Goal: Register for event/course

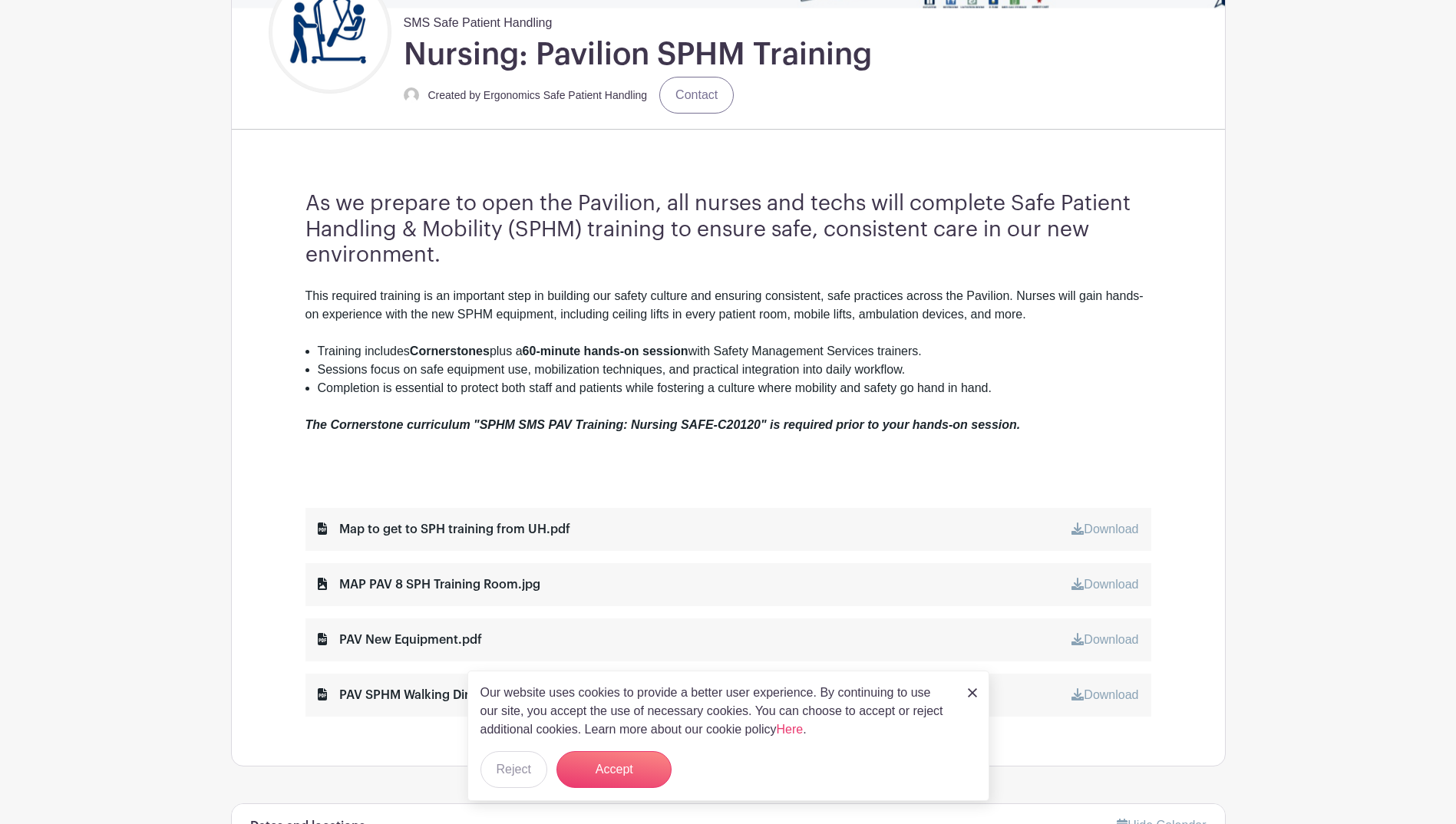
scroll to position [397, 0]
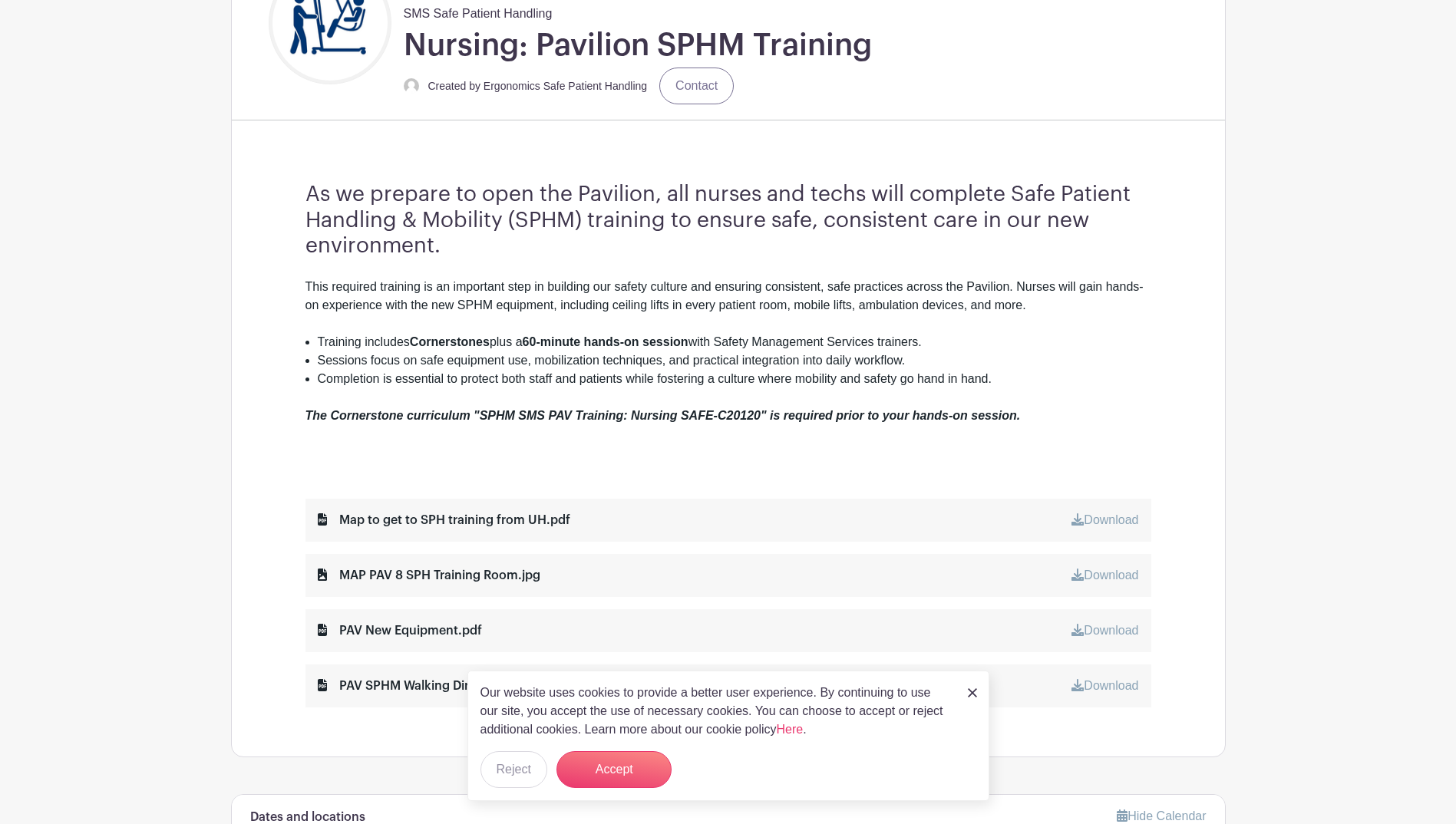
click at [971, 689] on img at bounding box center [971, 693] width 9 height 9
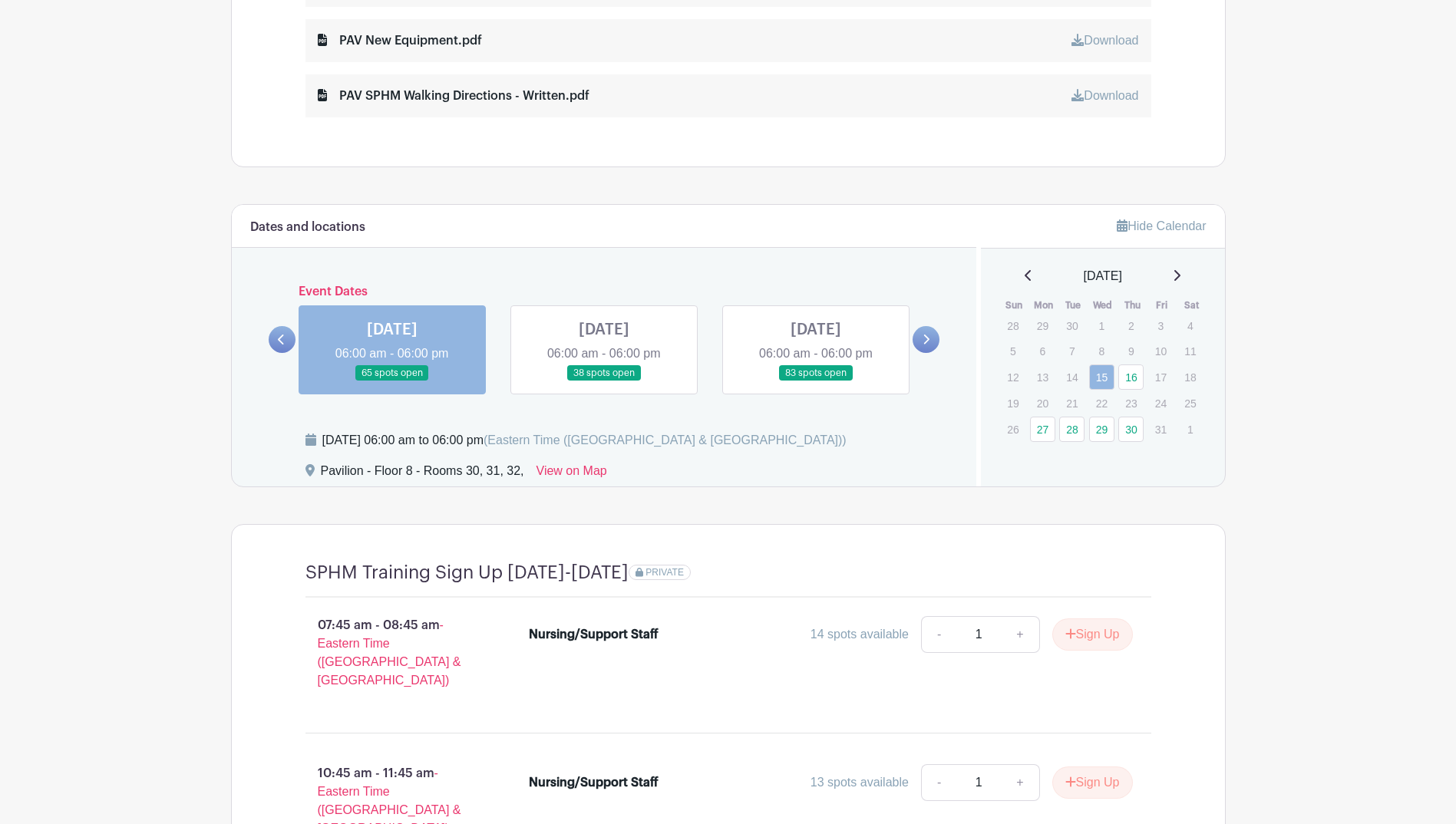
scroll to position [990, 0]
click at [922, 334] on icon at bounding box center [926, 337] width 7 height 11
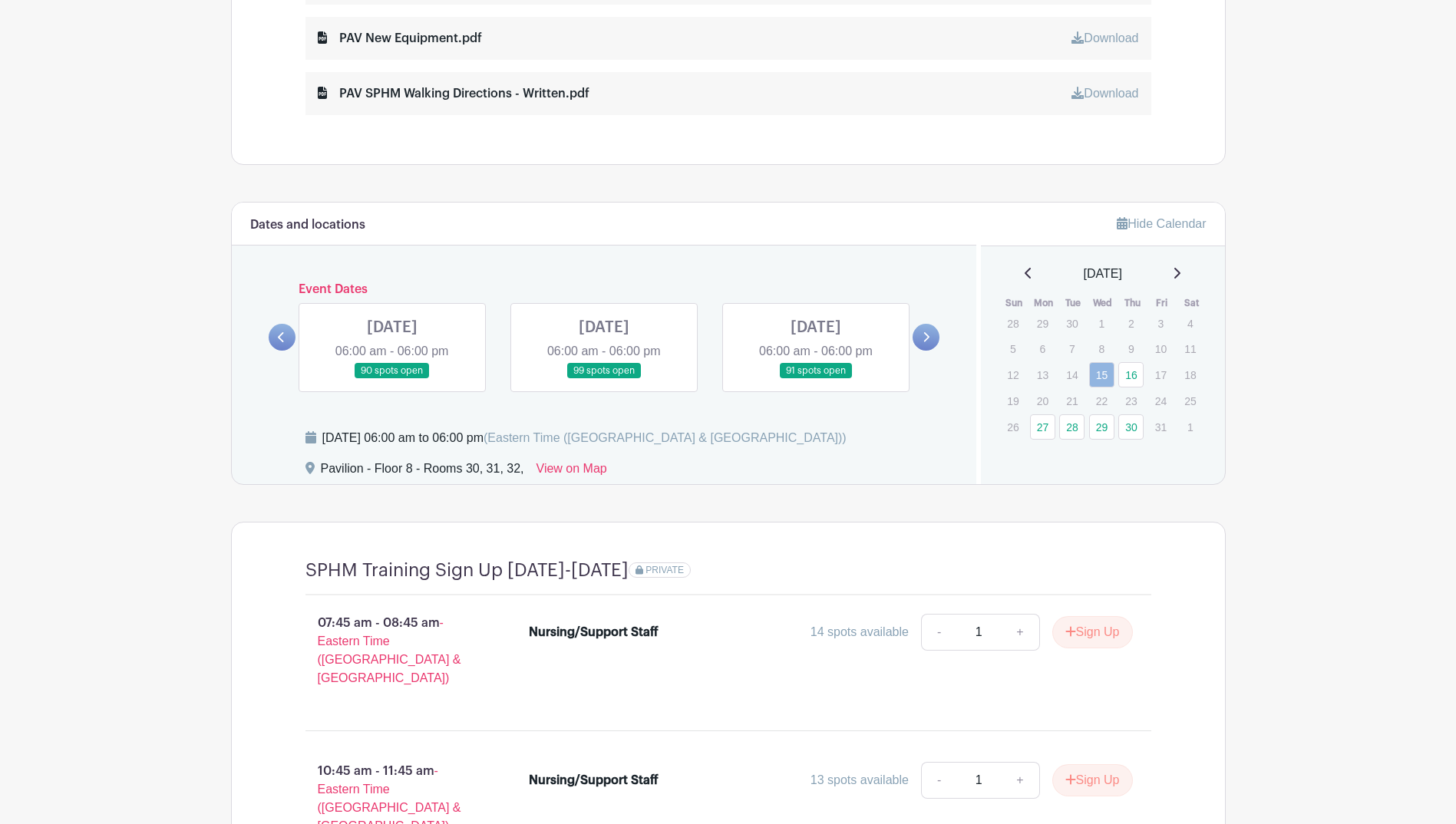
click at [922, 334] on icon at bounding box center [926, 337] width 7 height 11
click at [1180, 270] on icon at bounding box center [1177, 273] width 8 height 12
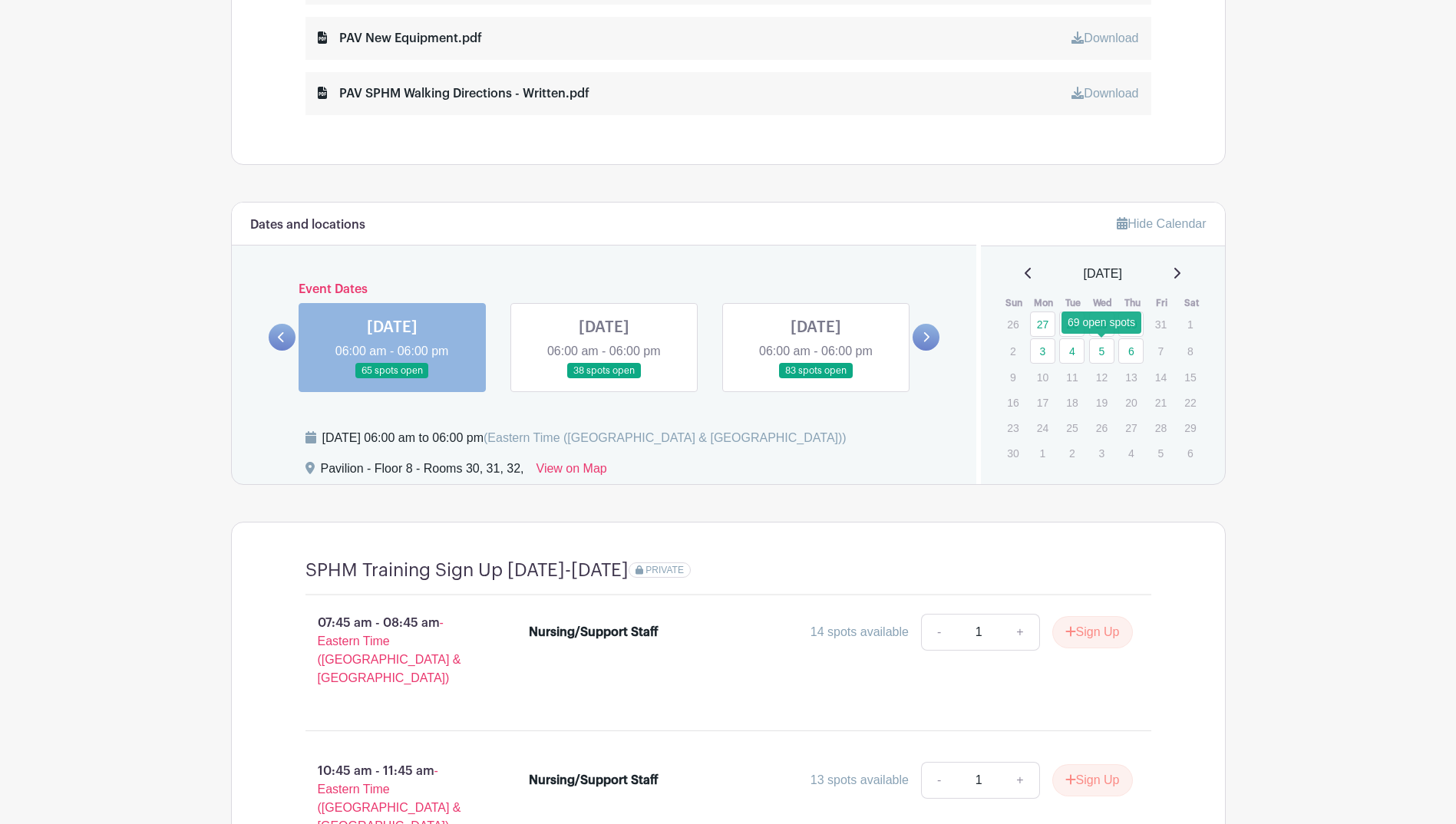
click at [1100, 347] on link "5" at bounding box center [1101, 351] width 25 height 25
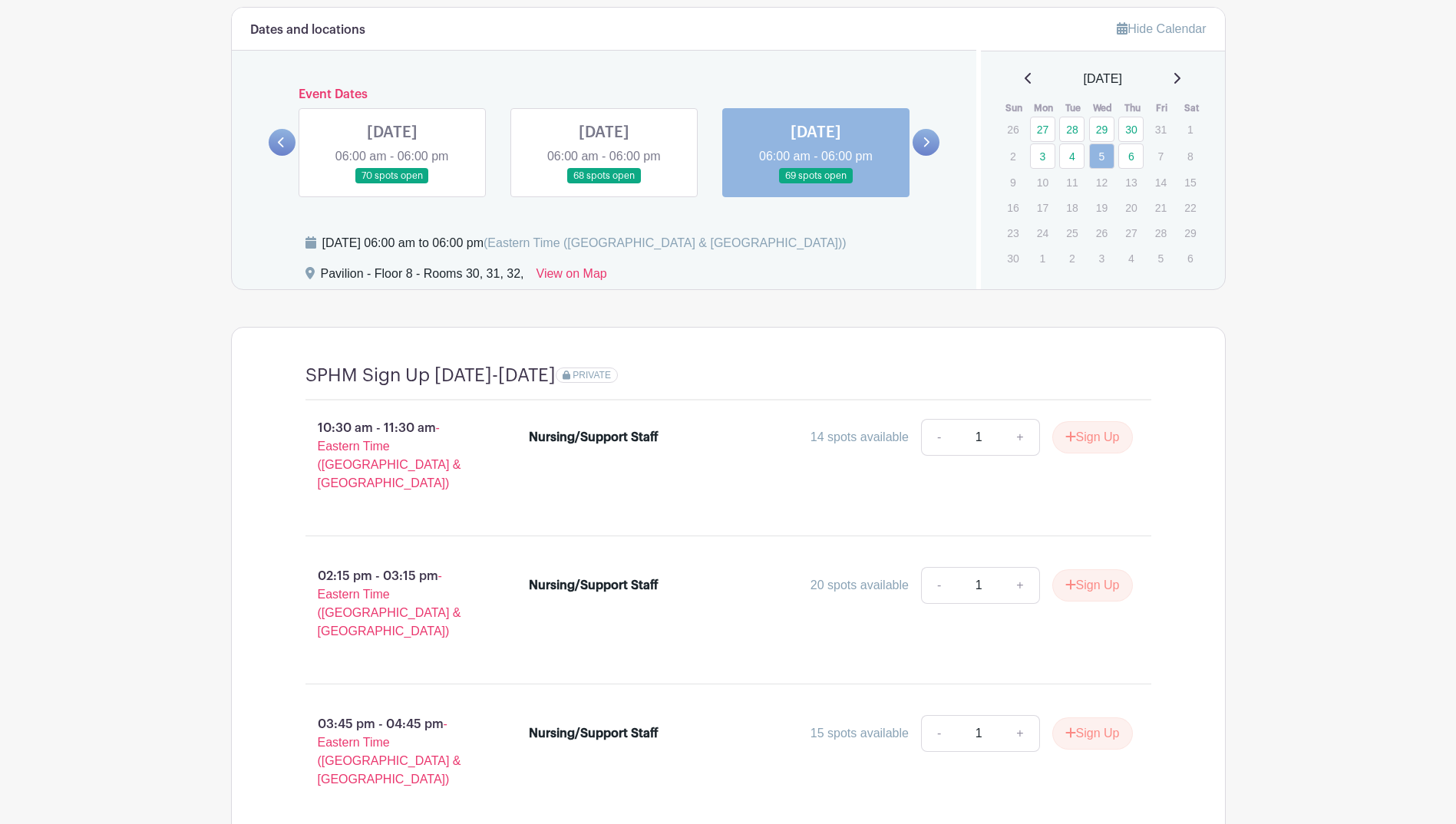
scroll to position [1188, 0]
click at [1072, 154] on link "4" at bounding box center [1071, 153] width 25 height 25
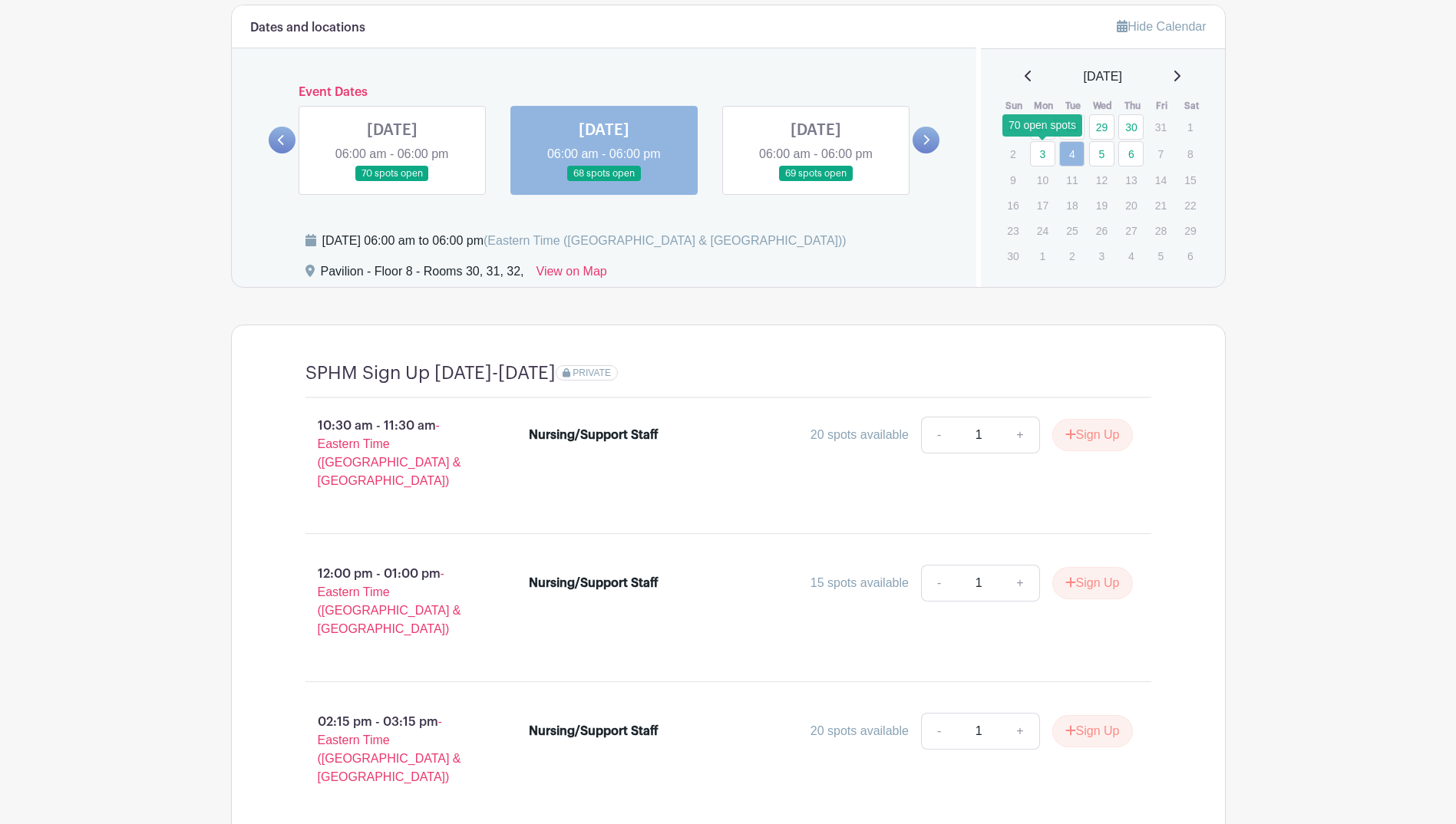
click at [1046, 146] on link "3" at bounding box center [1042, 153] width 25 height 25
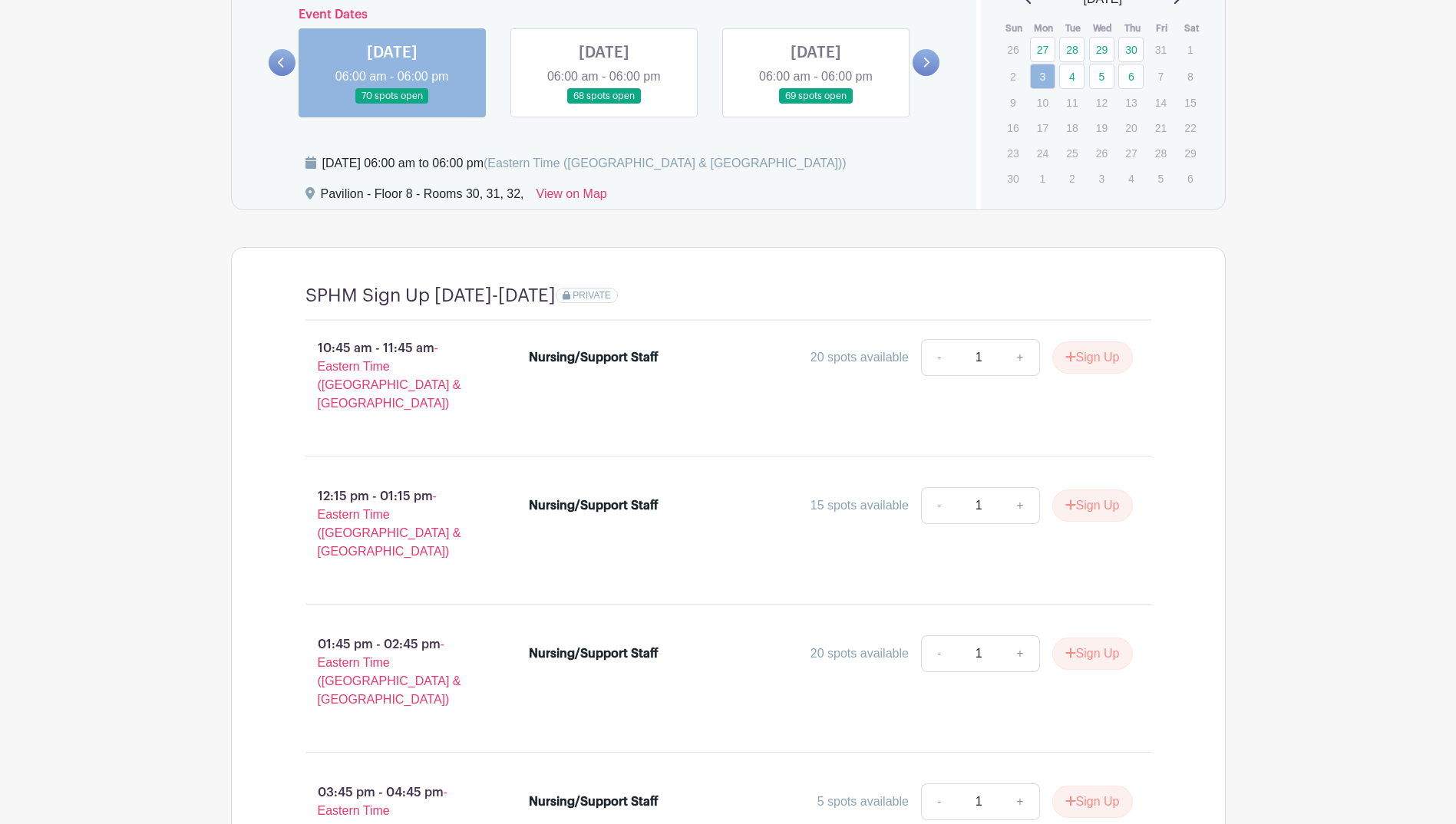
scroll to position [1276, 0]
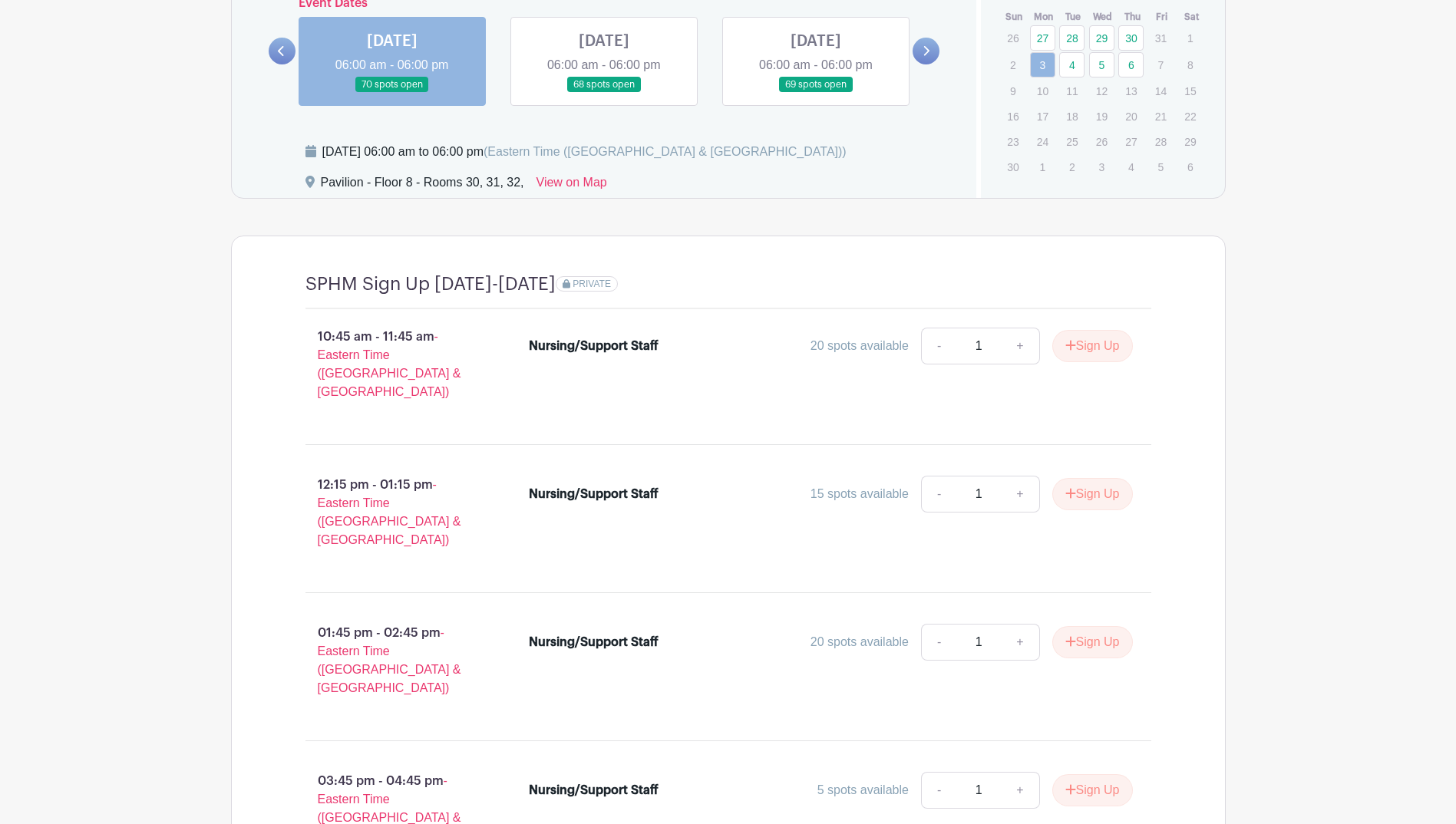
click at [1159, 92] on p "14" at bounding box center [1160, 91] width 25 height 24
click at [1163, 89] on p "14" at bounding box center [1160, 91] width 25 height 24
click at [922, 51] on icon at bounding box center [926, 51] width 7 height 11
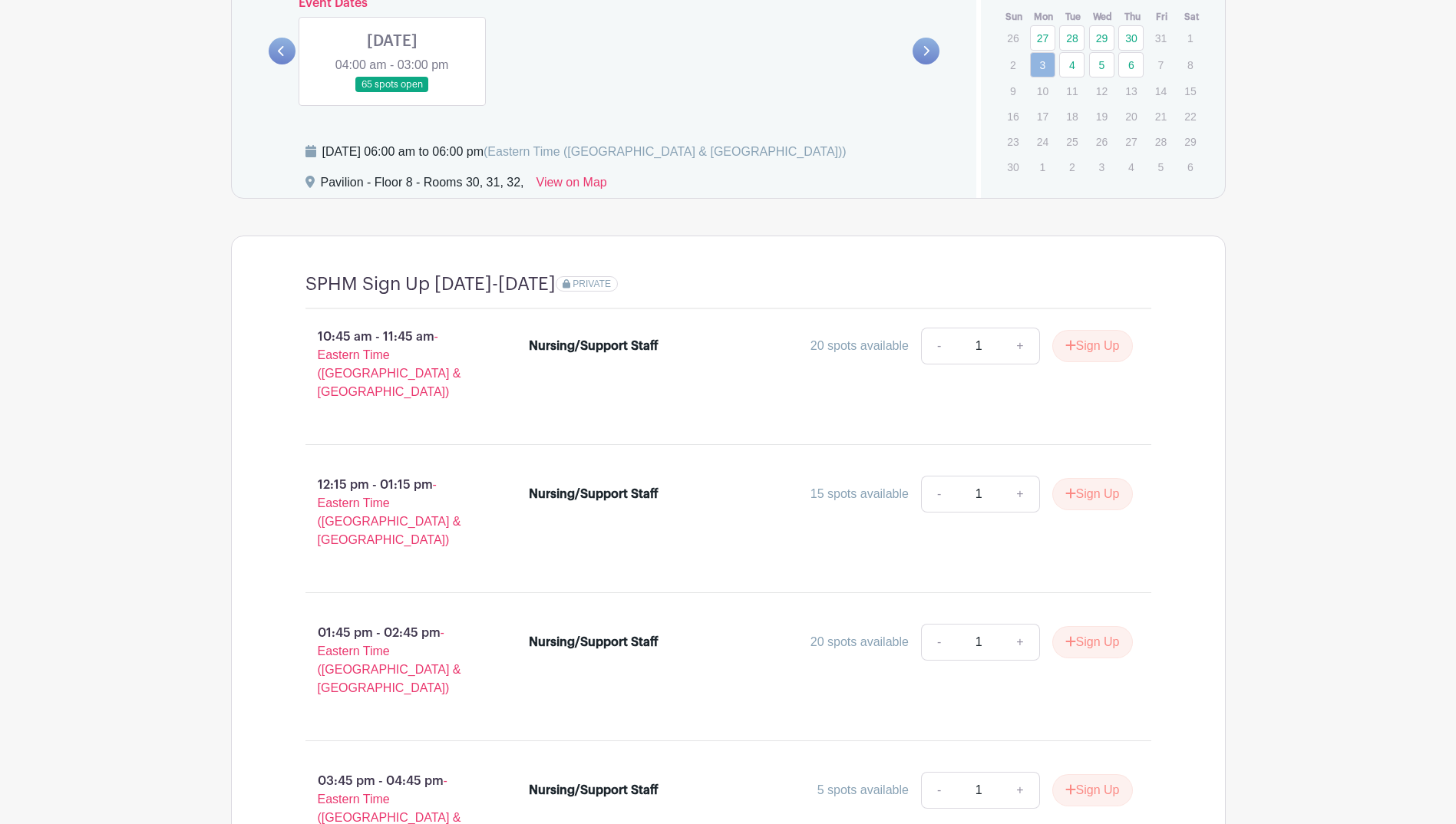
click at [274, 52] on link at bounding box center [281, 51] width 27 height 27
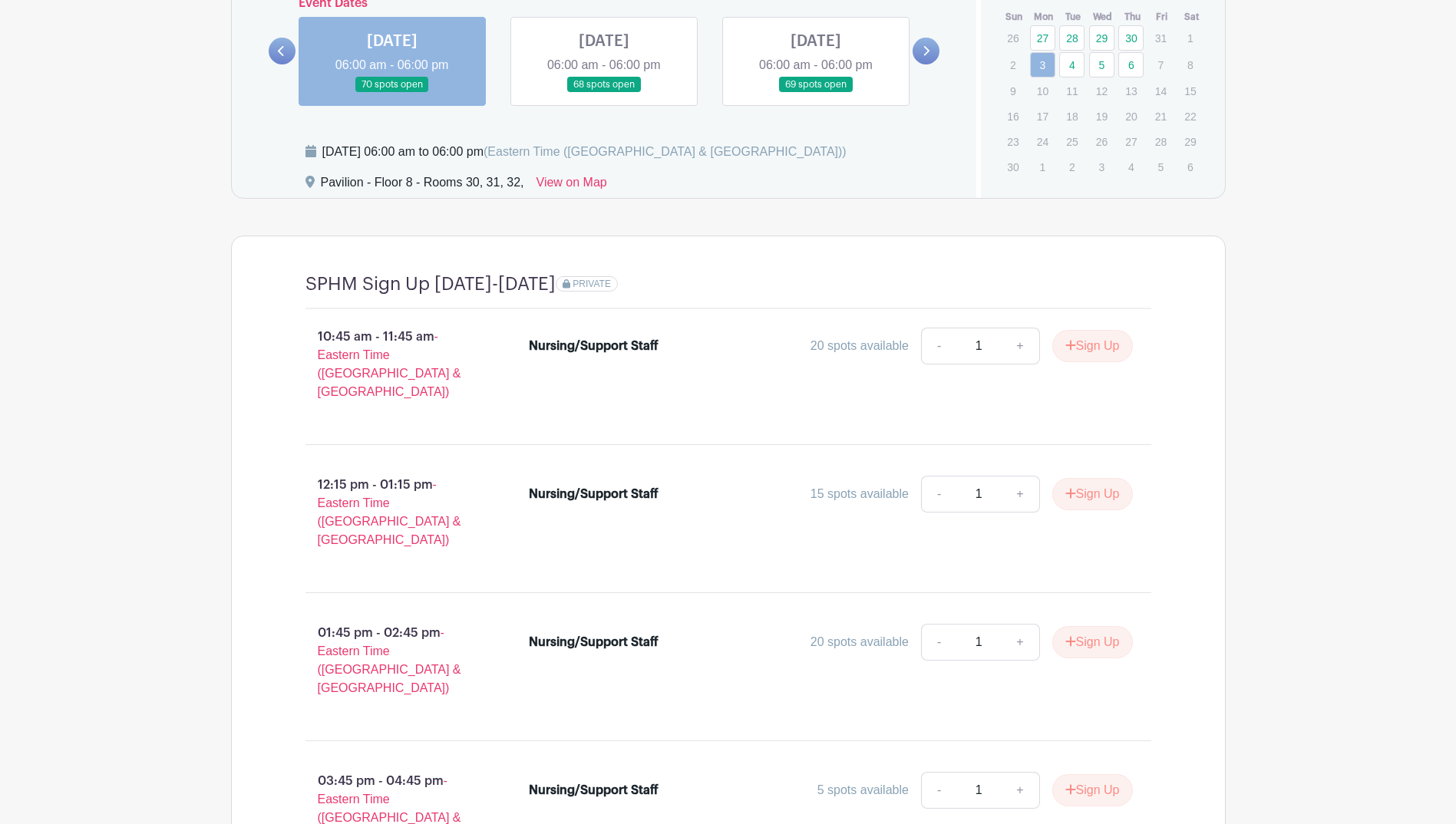
click at [274, 52] on link at bounding box center [281, 51] width 27 height 27
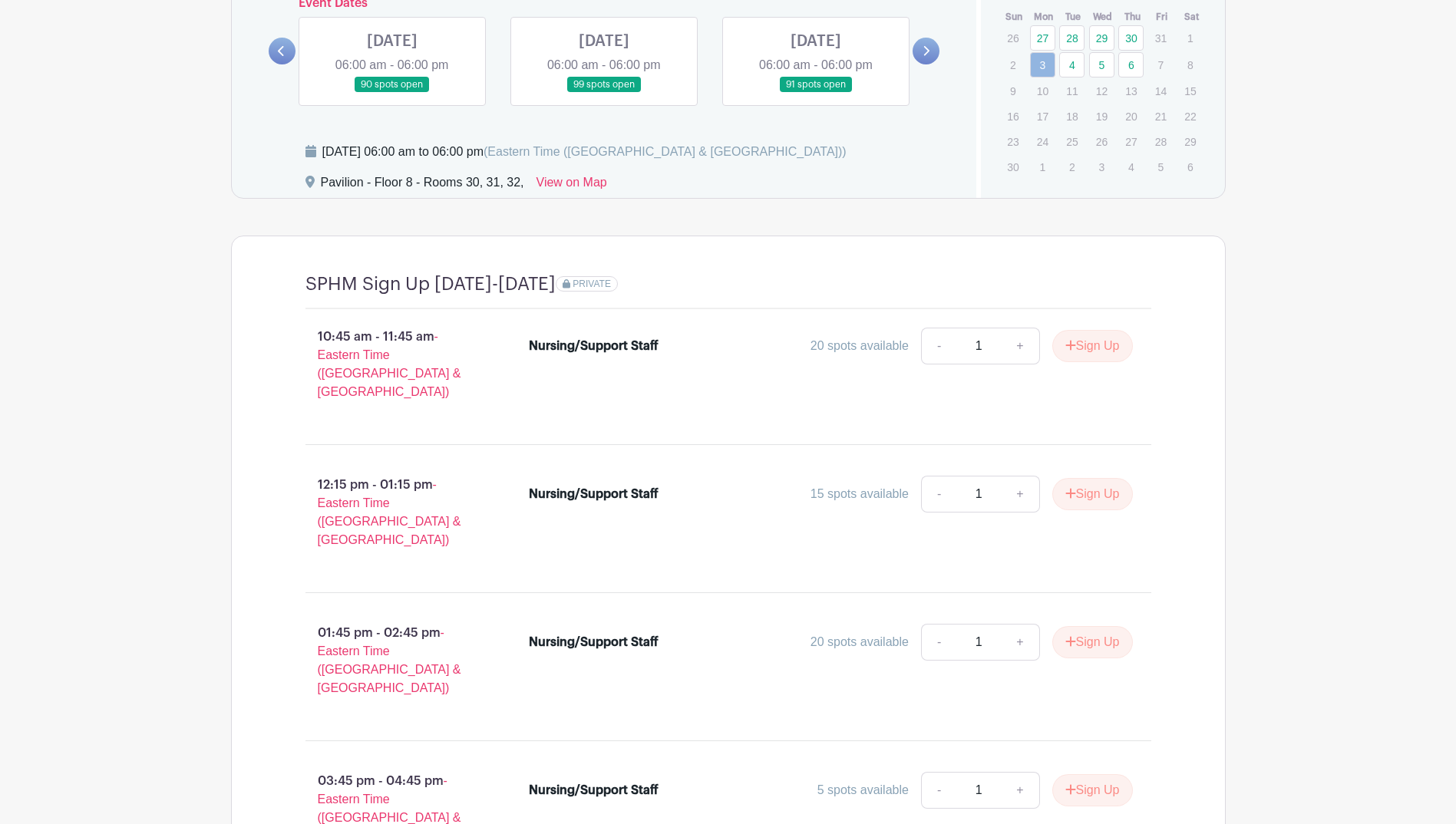
click at [282, 48] on icon at bounding box center [281, 51] width 6 height 10
click at [1129, 140] on p "27" at bounding box center [1130, 142] width 25 height 24
click at [1134, 145] on p "27" at bounding box center [1130, 142] width 25 height 24
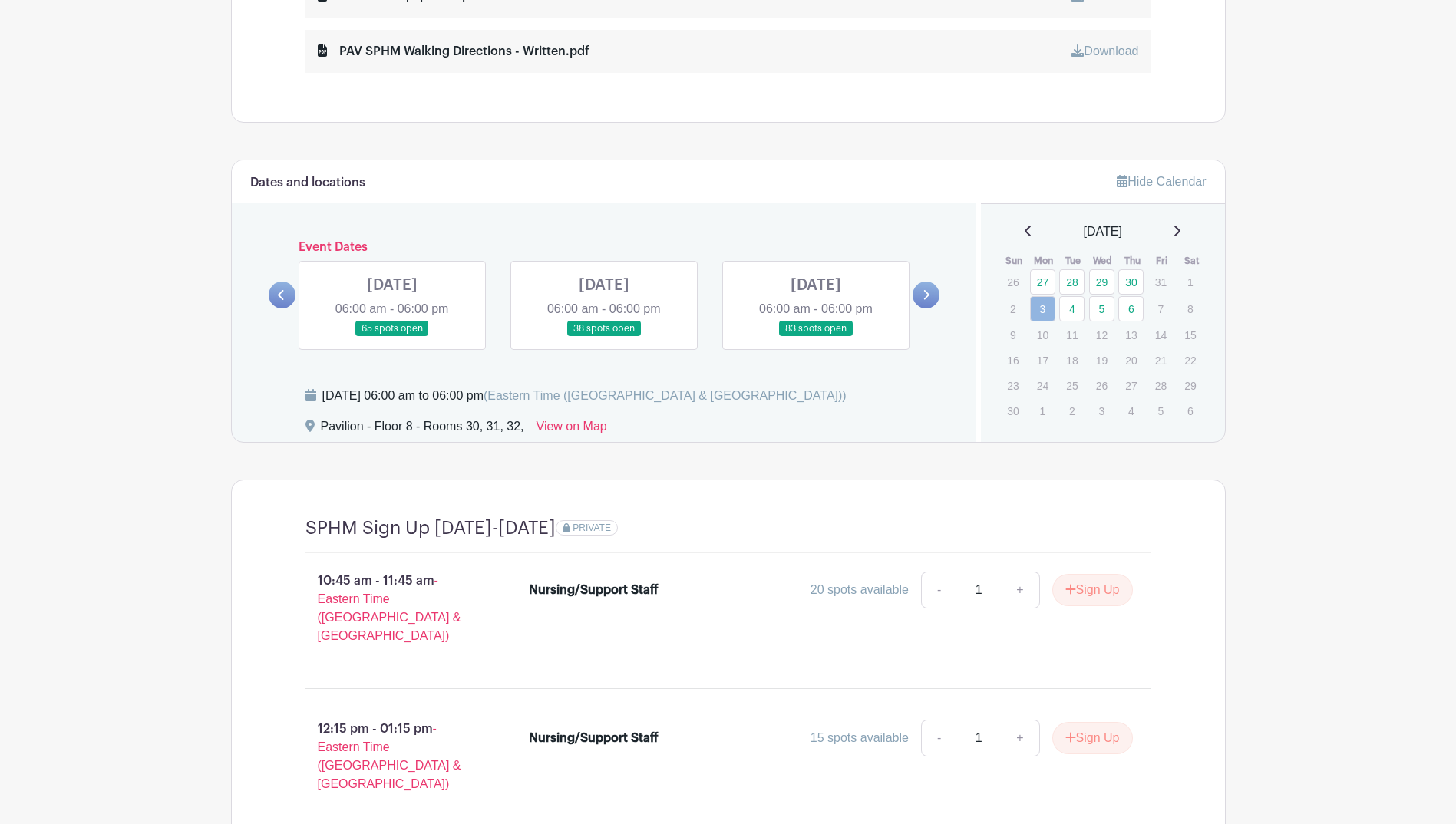
scroll to position [1030, 0]
click at [1025, 233] on icon at bounding box center [1029, 233] width 8 height 12
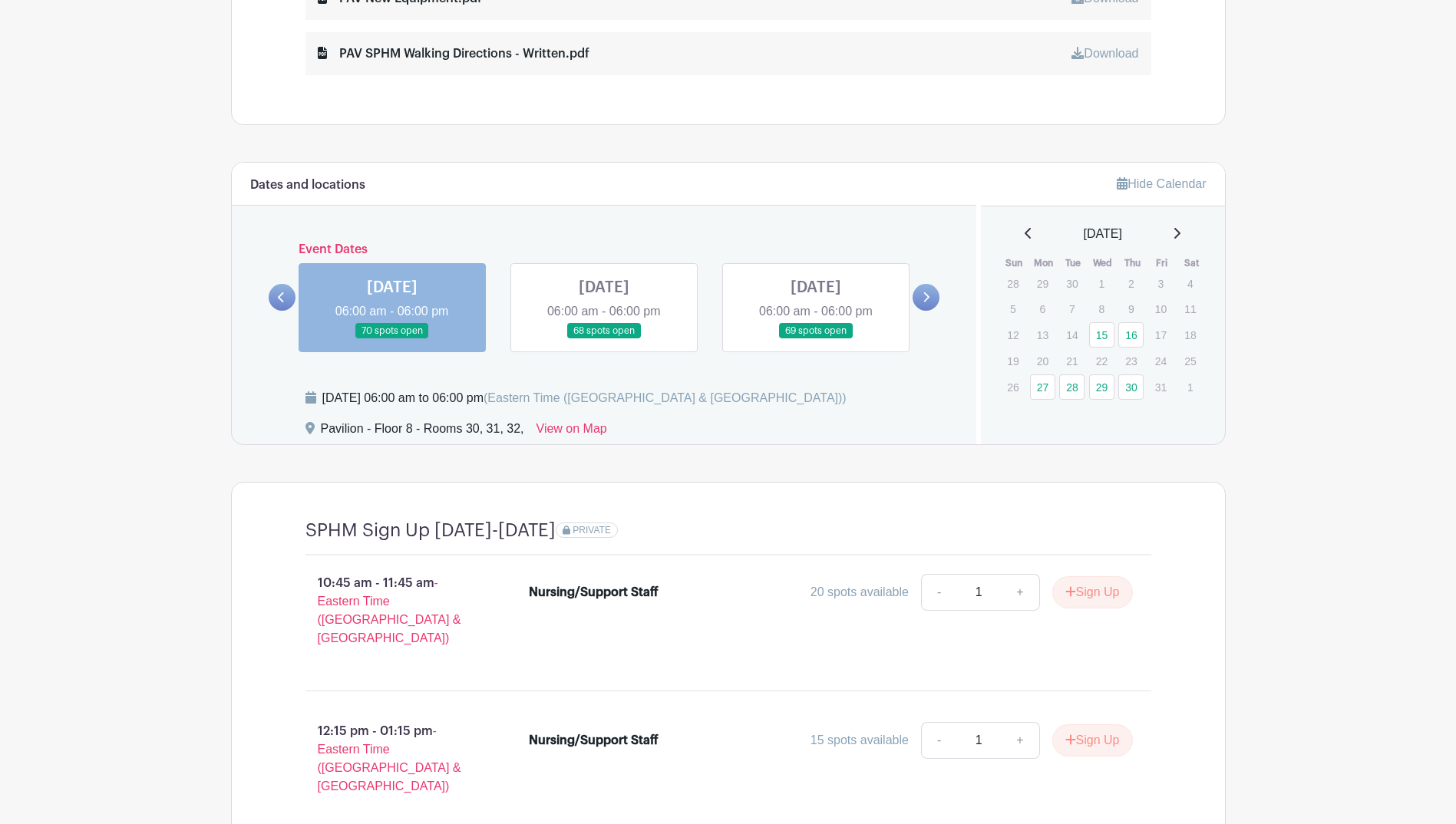
click at [1025, 233] on icon at bounding box center [1028, 233] width 6 height 10
click at [1180, 230] on icon at bounding box center [1177, 233] width 8 height 12
click at [1038, 389] on link "27" at bounding box center [1042, 387] width 25 height 25
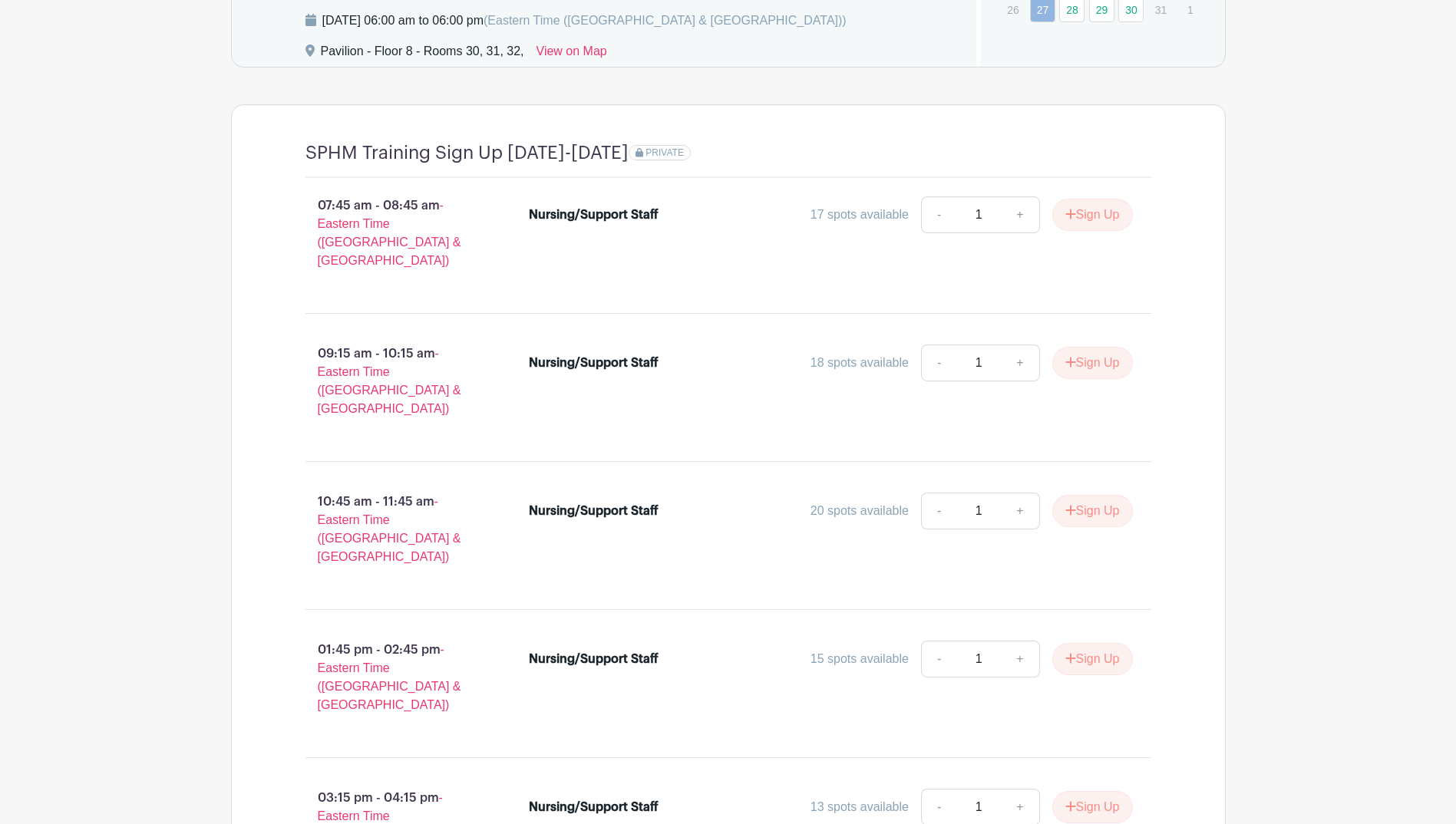
scroll to position [1411, 0]
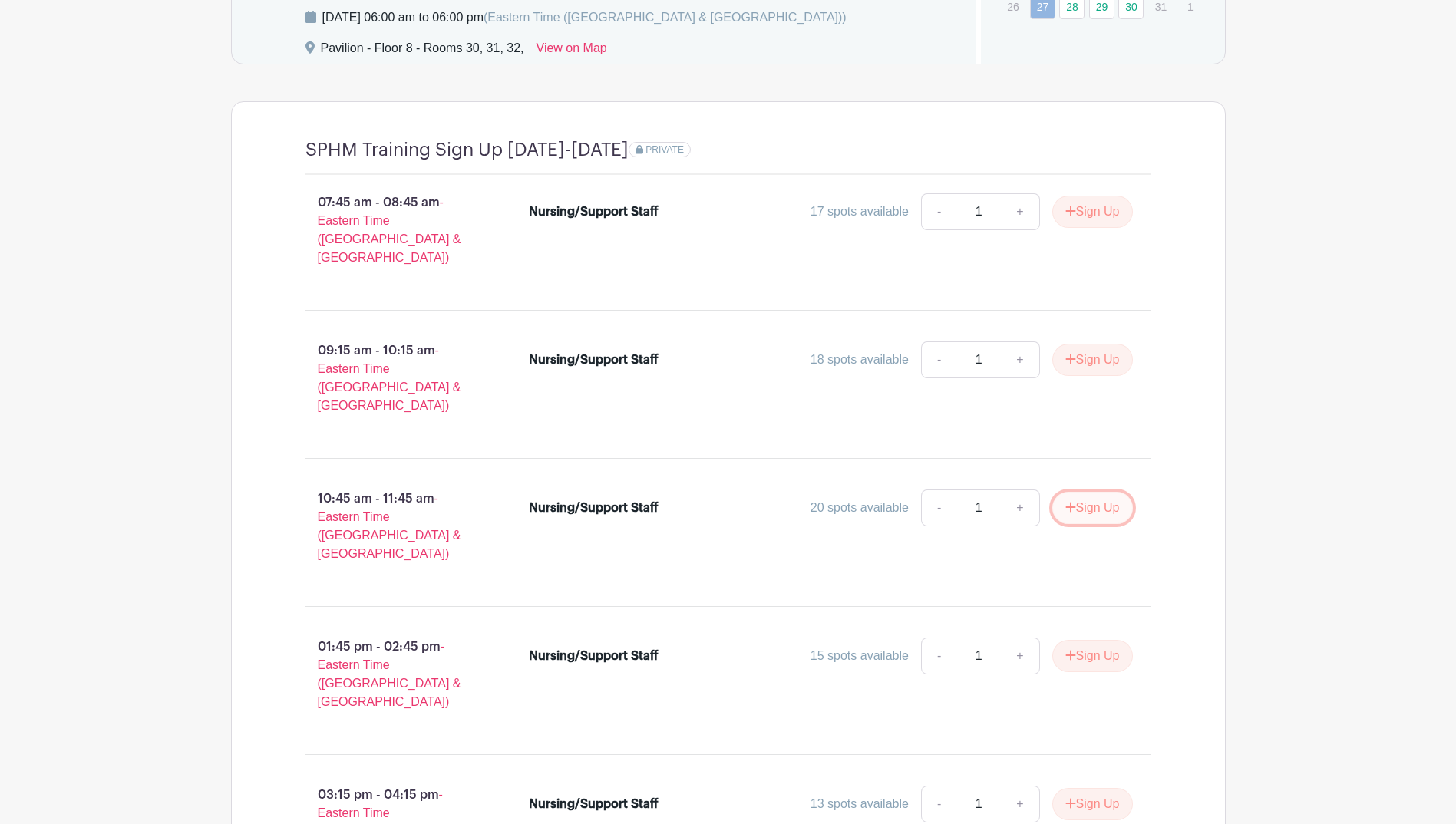
click at [1073, 492] on button "Sign Up" at bounding box center [1092, 508] width 81 height 32
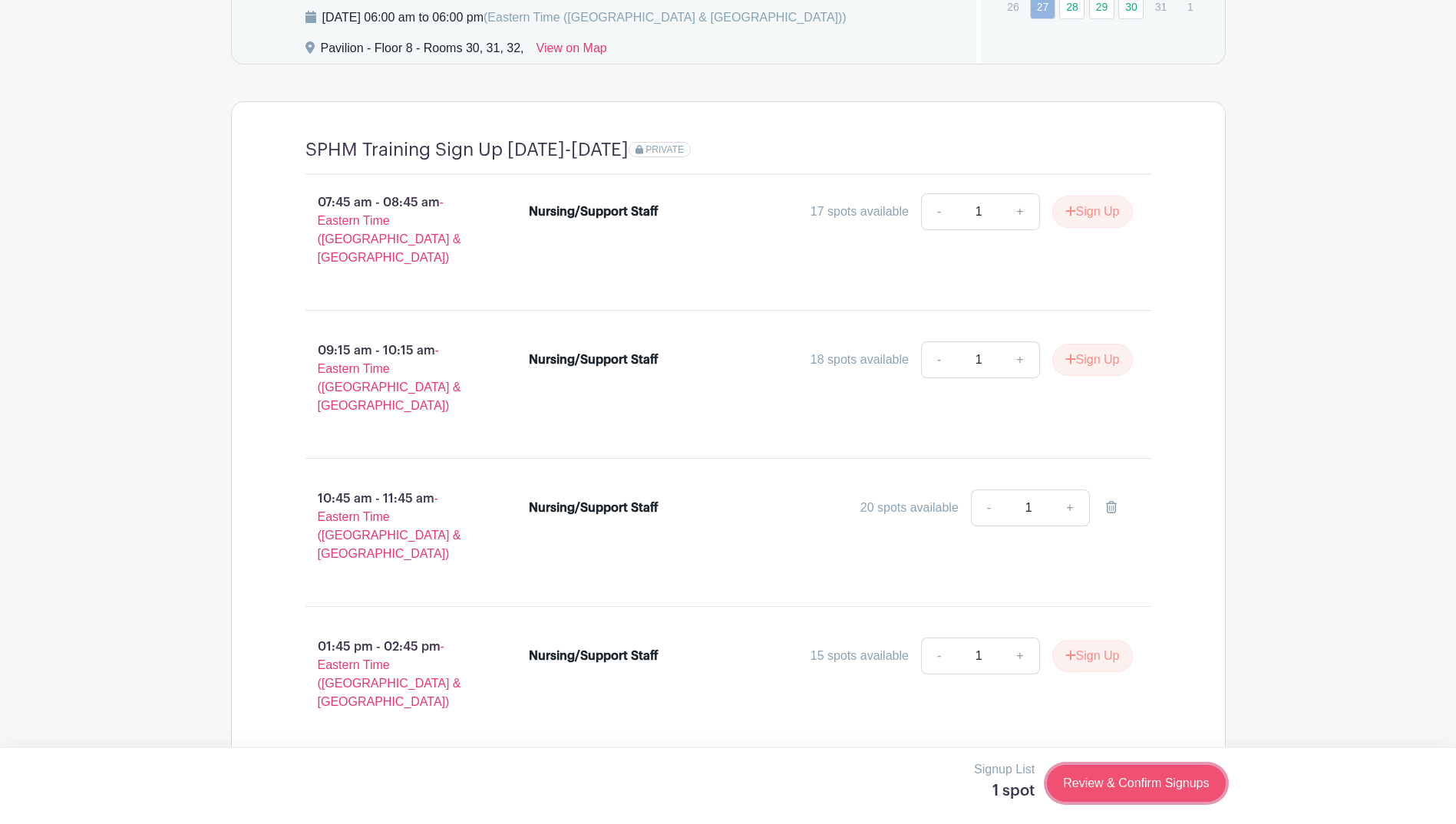
click at [1165, 789] on link "Review & Confirm Signups" at bounding box center [1135, 784] width 178 height 37
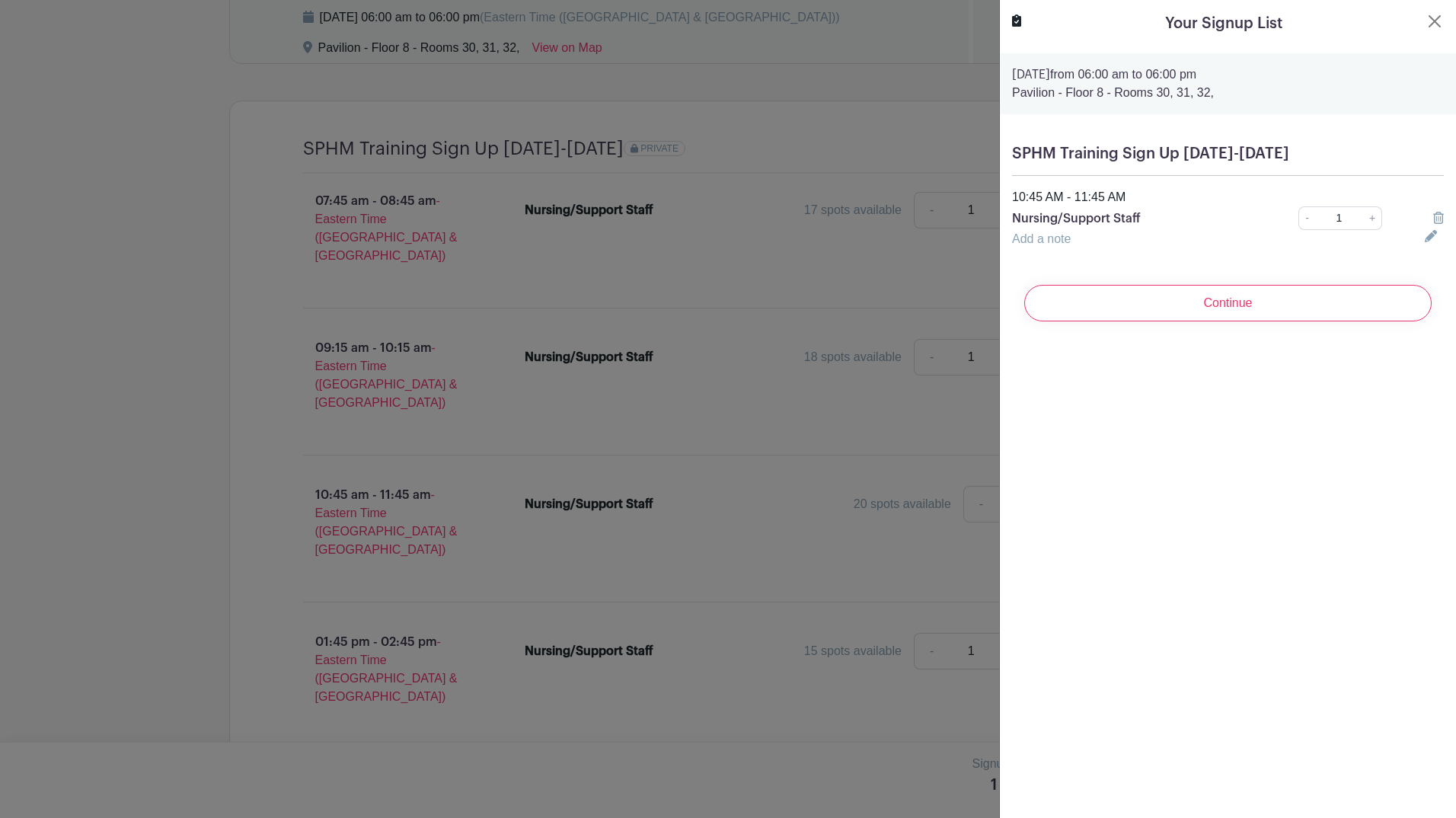
click at [1235, 303] on input "Continue" at bounding box center [1227, 303] width 407 height 37
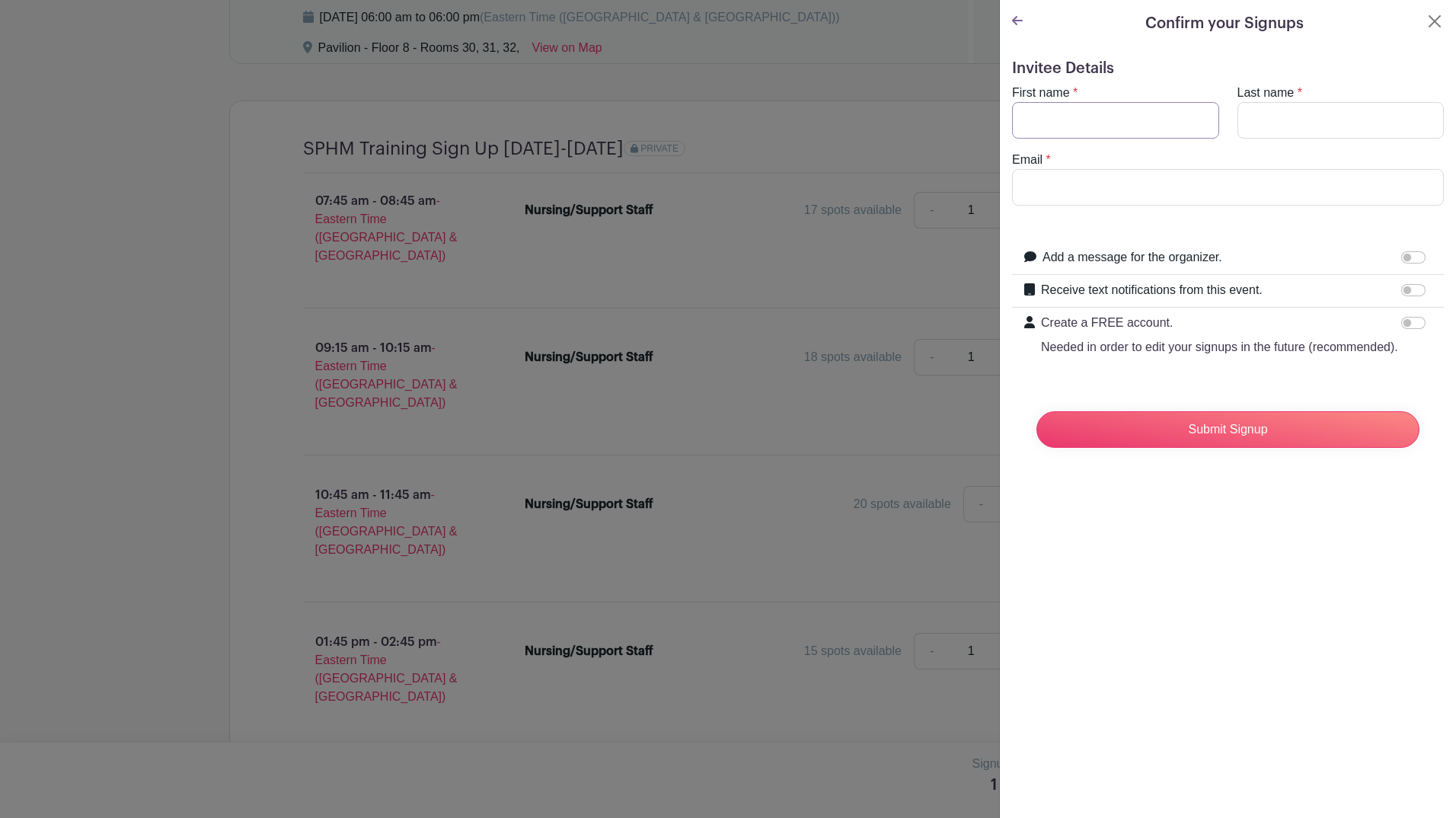
click at [1086, 122] on input "First name" at bounding box center [1115, 121] width 207 height 37
type input "[PERSON_NAME]"
click at [1242, 123] on input "Last name" at bounding box center [1341, 121] width 207 height 37
type input "[PERSON_NAME]"
click at [1098, 188] on input "Email" at bounding box center [1228, 187] width 432 height 37
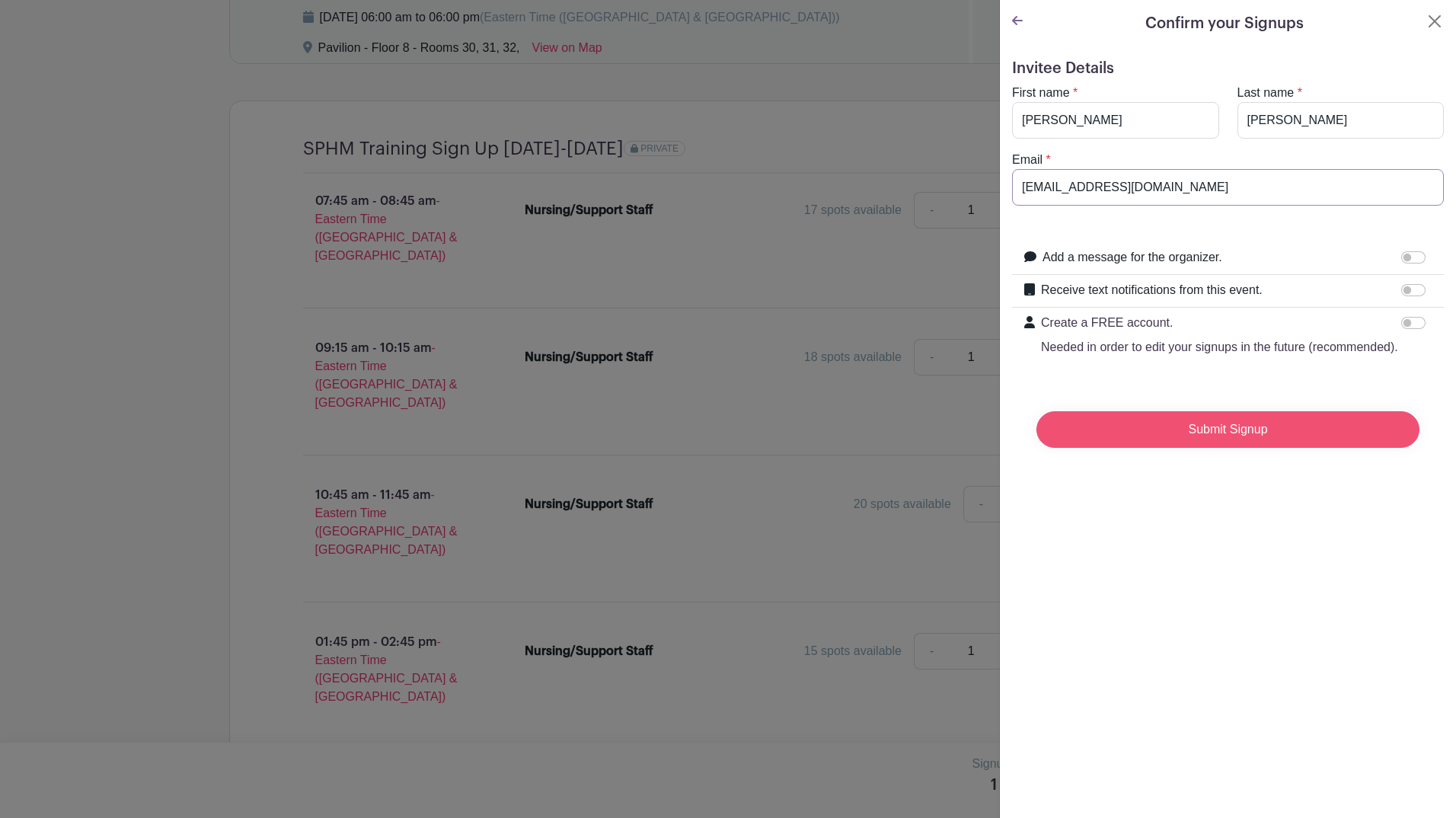
type input "[EMAIL_ADDRESS][DOMAIN_NAME]"
click at [1182, 448] on input "Submit Signup" at bounding box center [1228, 430] width 383 height 37
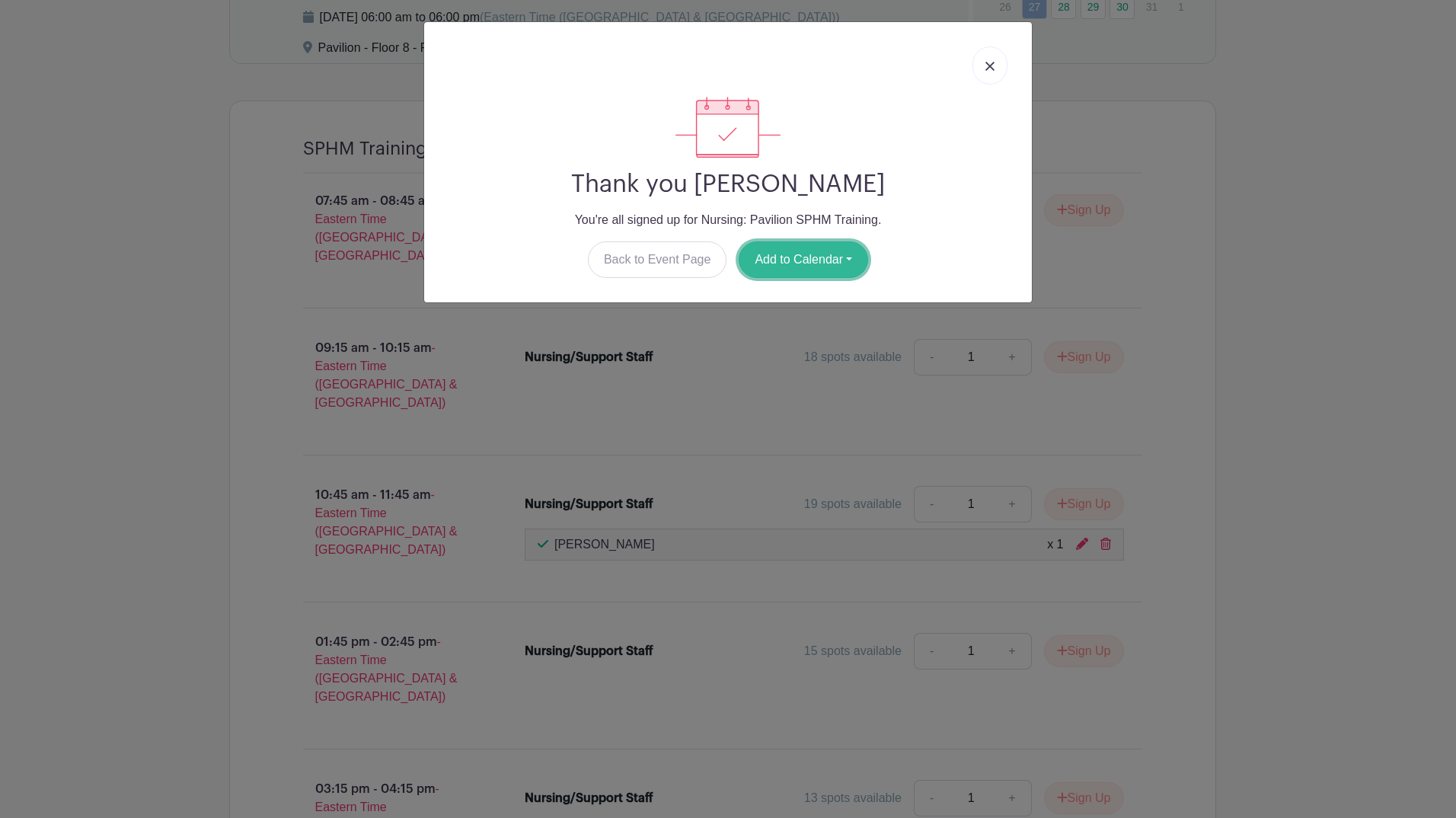
click at [814, 257] on button "Add to Calendar" at bounding box center [803, 260] width 130 height 37
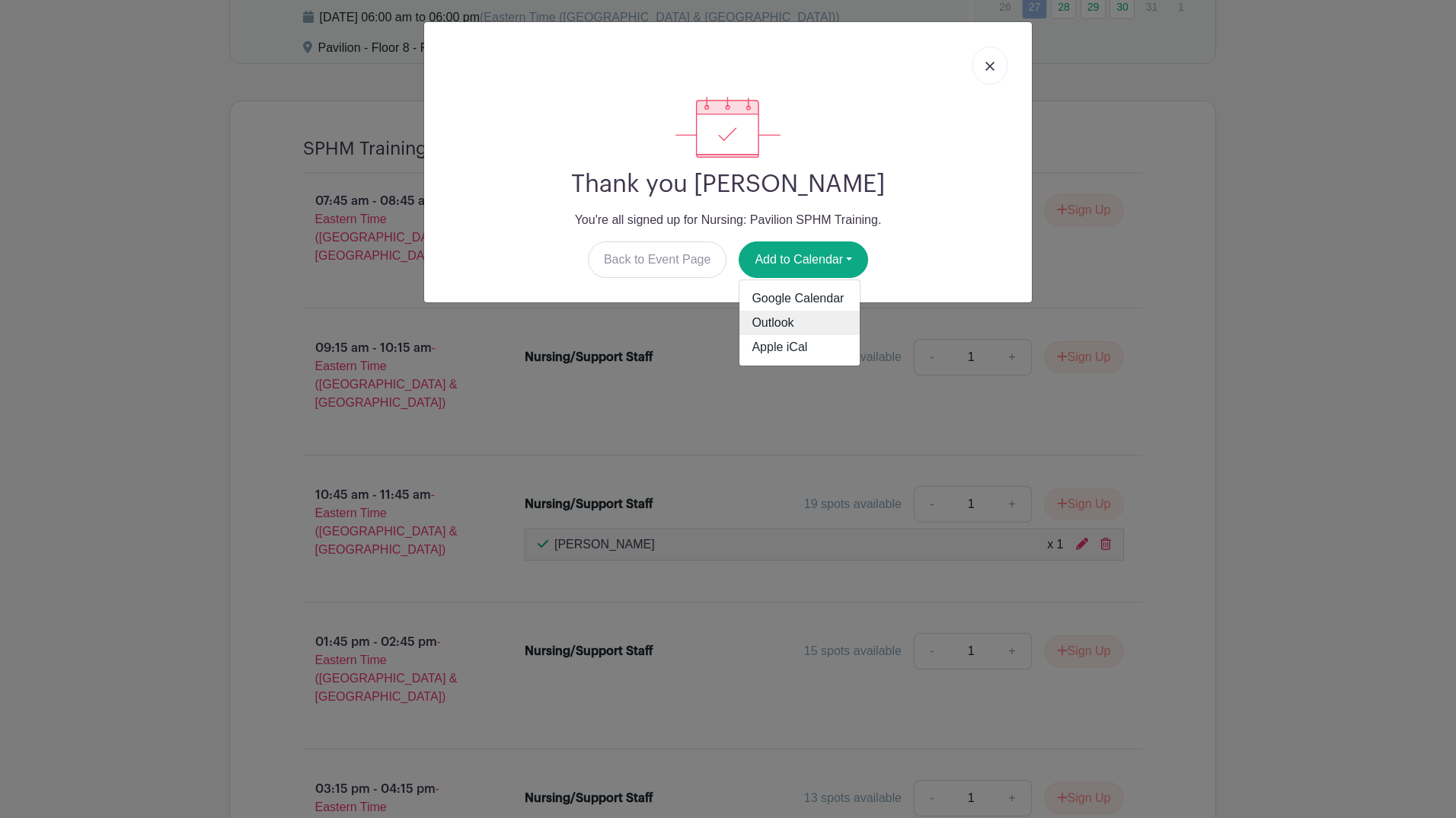
click at [782, 321] on link "Outlook" at bounding box center [799, 323] width 120 height 24
click at [991, 63] on img at bounding box center [990, 66] width 9 height 9
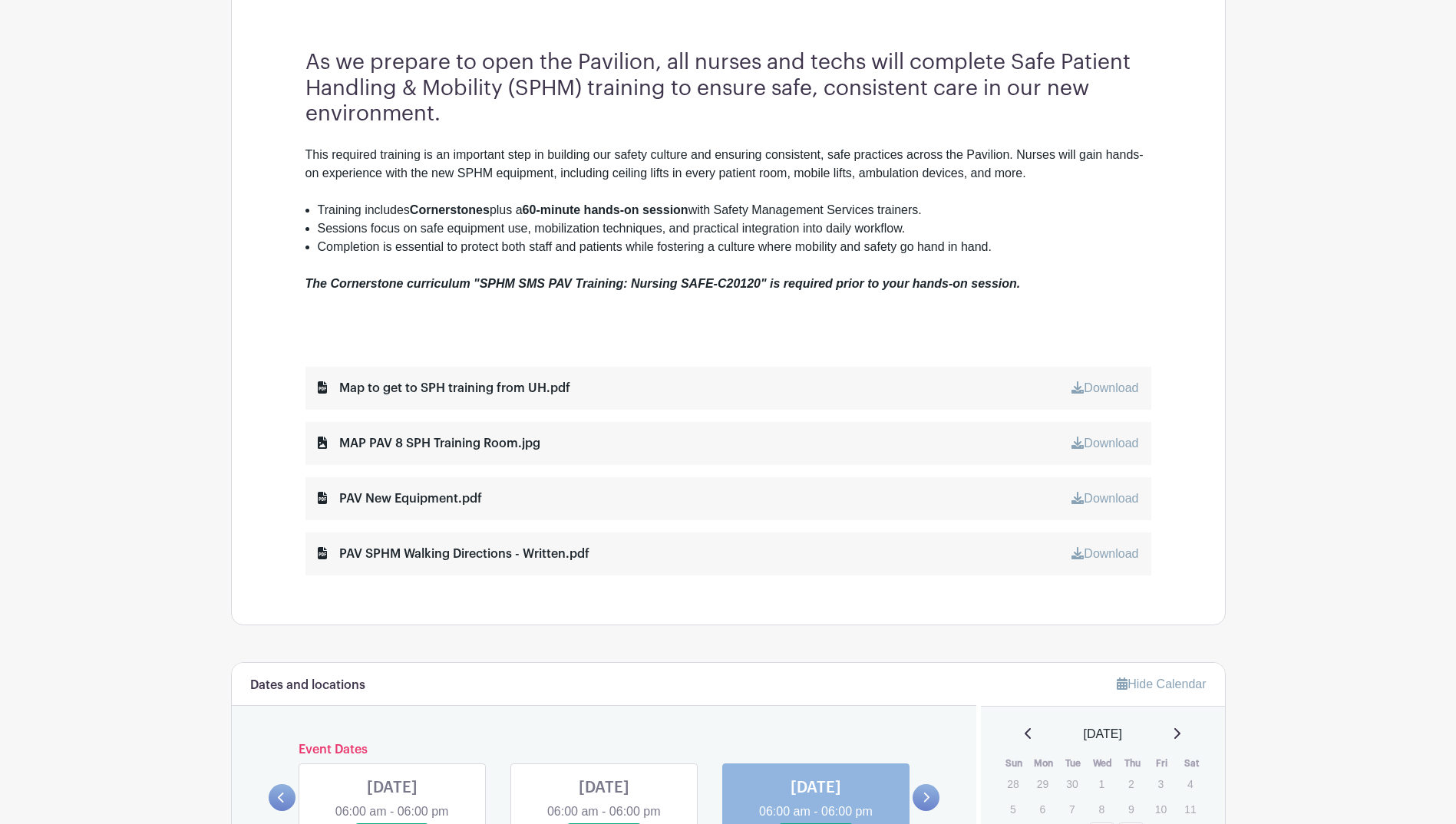
scroll to position [472, 0]
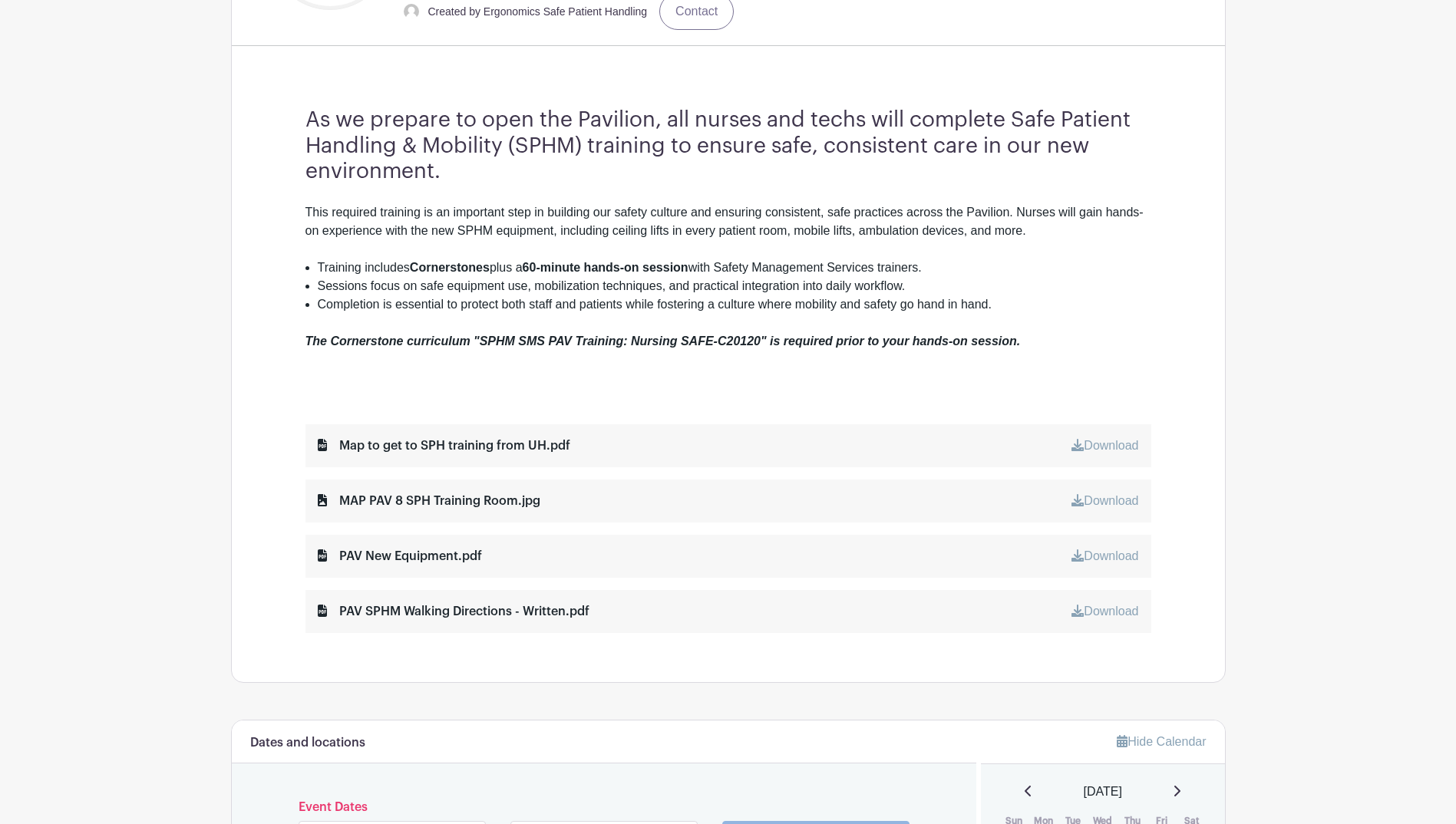
click at [365, 447] on div "Map to get to SPH training from UH.pdf" at bounding box center [443, 446] width 252 height 19
click at [1089, 442] on link "Download" at bounding box center [1104, 446] width 67 height 13
click at [1096, 557] on link "Download" at bounding box center [1104, 556] width 67 height 13
